Goal: Information Seeking & Learning: Learn about a topic

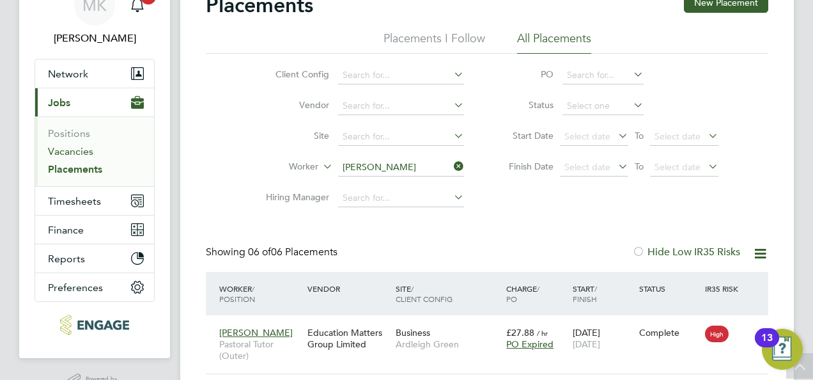
click at [88, 155] on link "Vacancies" at bounding box center [70, 151] width 45 height 12
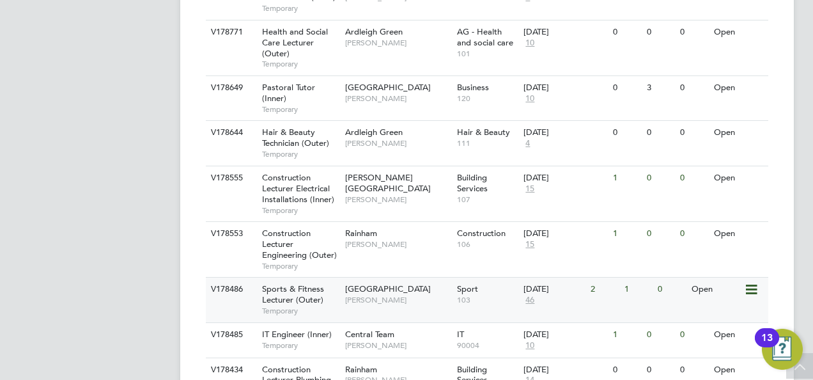
click at [313, 283] on span "Sports & Fitness Lecturer (Outer)" at bounding box center [293, 294] width 62 height 22
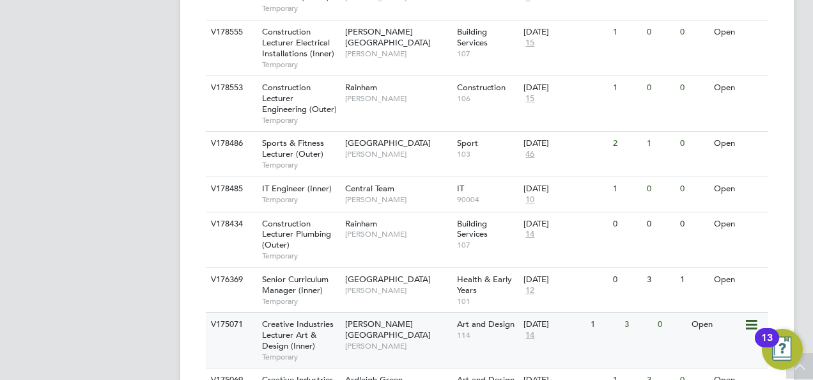
scroll to position [703, 0]
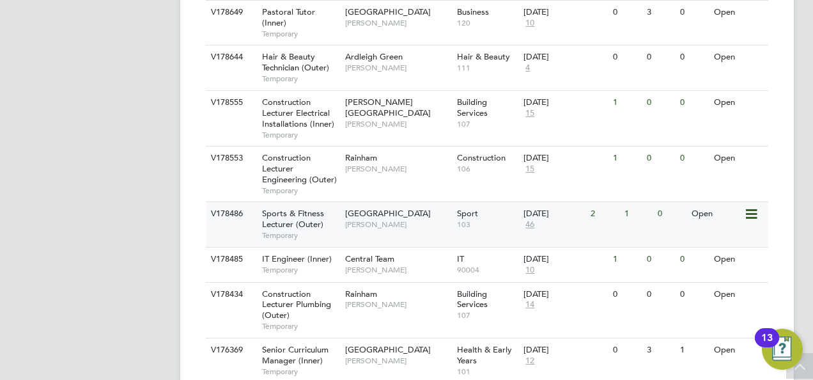
click at [312, 202] on div "Sports & Fitness Lecturer (Outer) Temporary" at bounding box center [298, 224] width 90 height 44
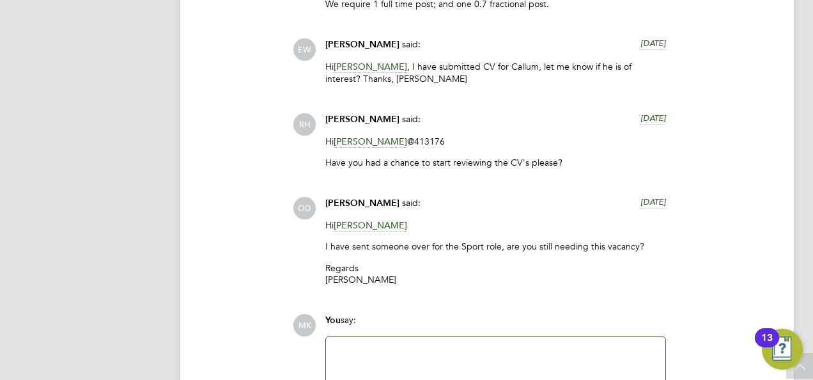
scroll to position [2877, 0]
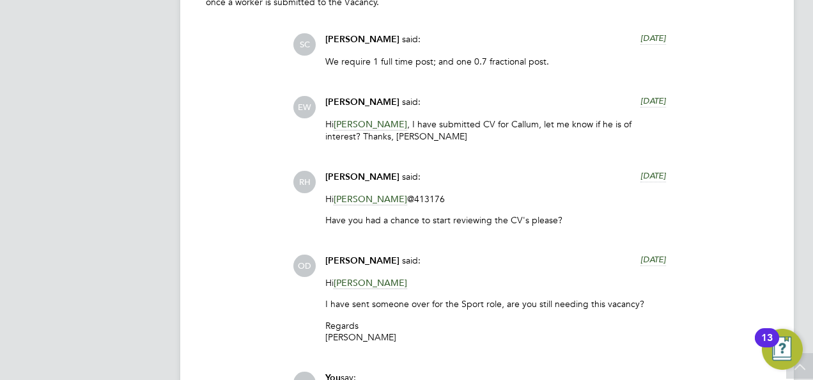
click at [349, 255] on span "[PERSON_NAME]" at bounding box center [362, 260] width 74 height 11
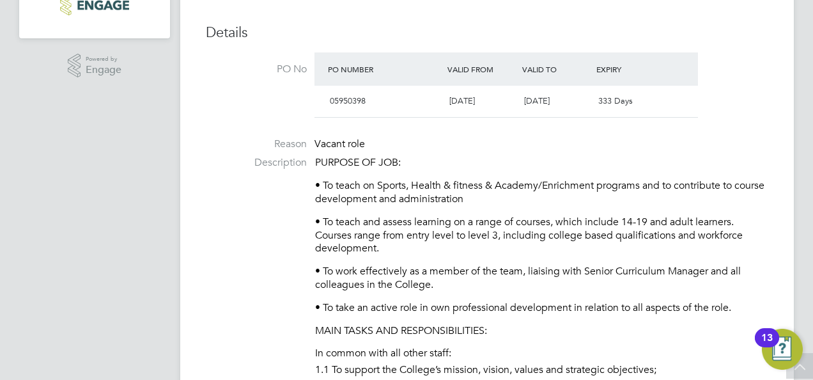
scroll to position [0, 0]
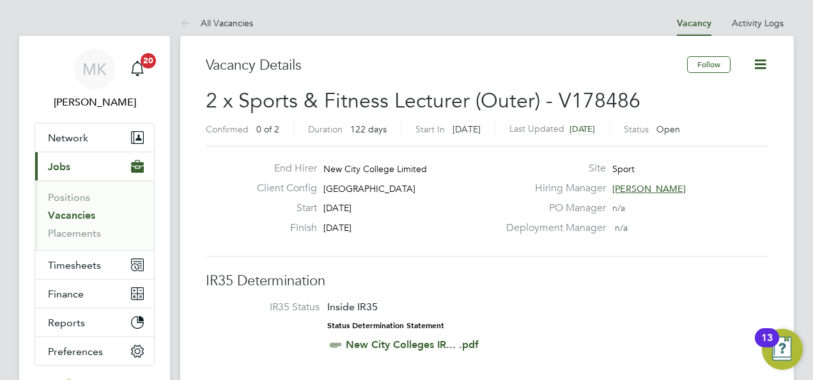
click at [86, 216] on link "Vacancies" at bounding box center [71, 215] width 47 height 12
